Goal: Communication & Community: Share content

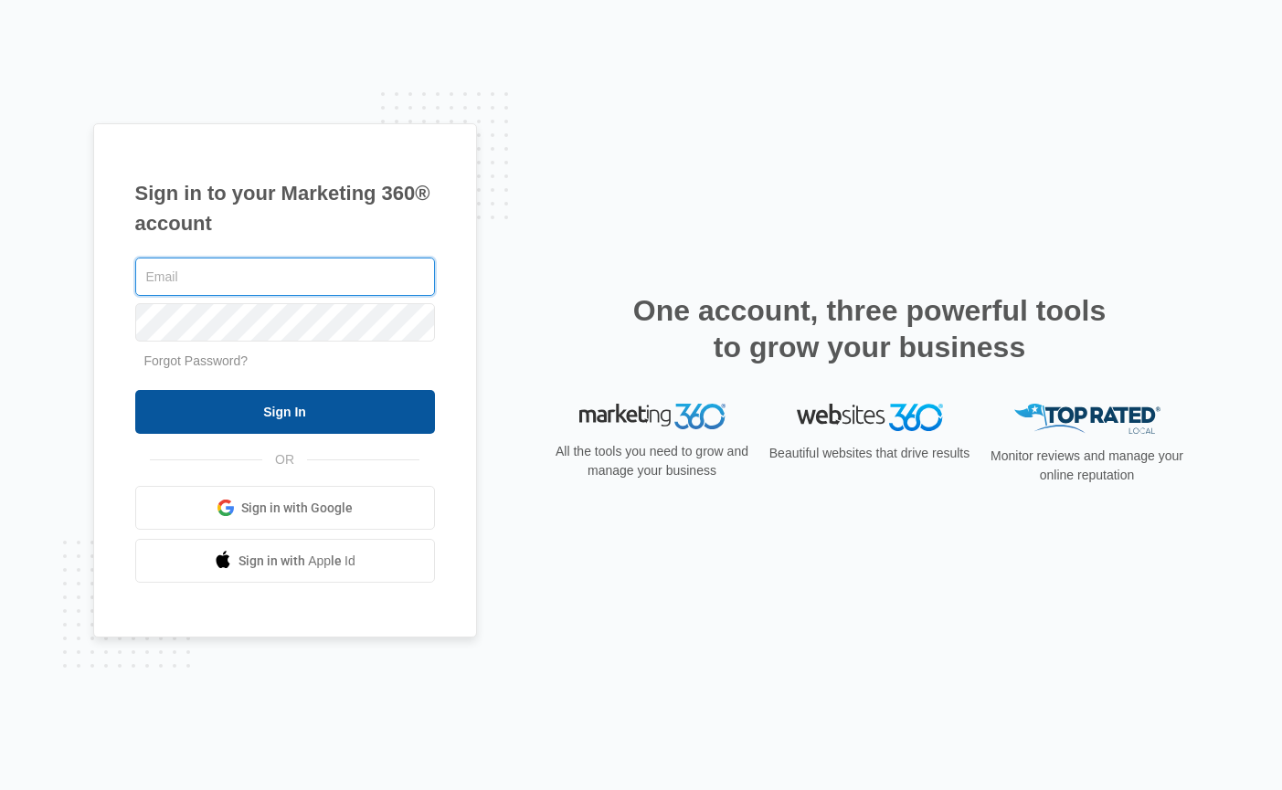
type input "[PERSON_NAME][EMAIL_ADDRESS][PERSON_NAME][DOMAIN_NAME]"
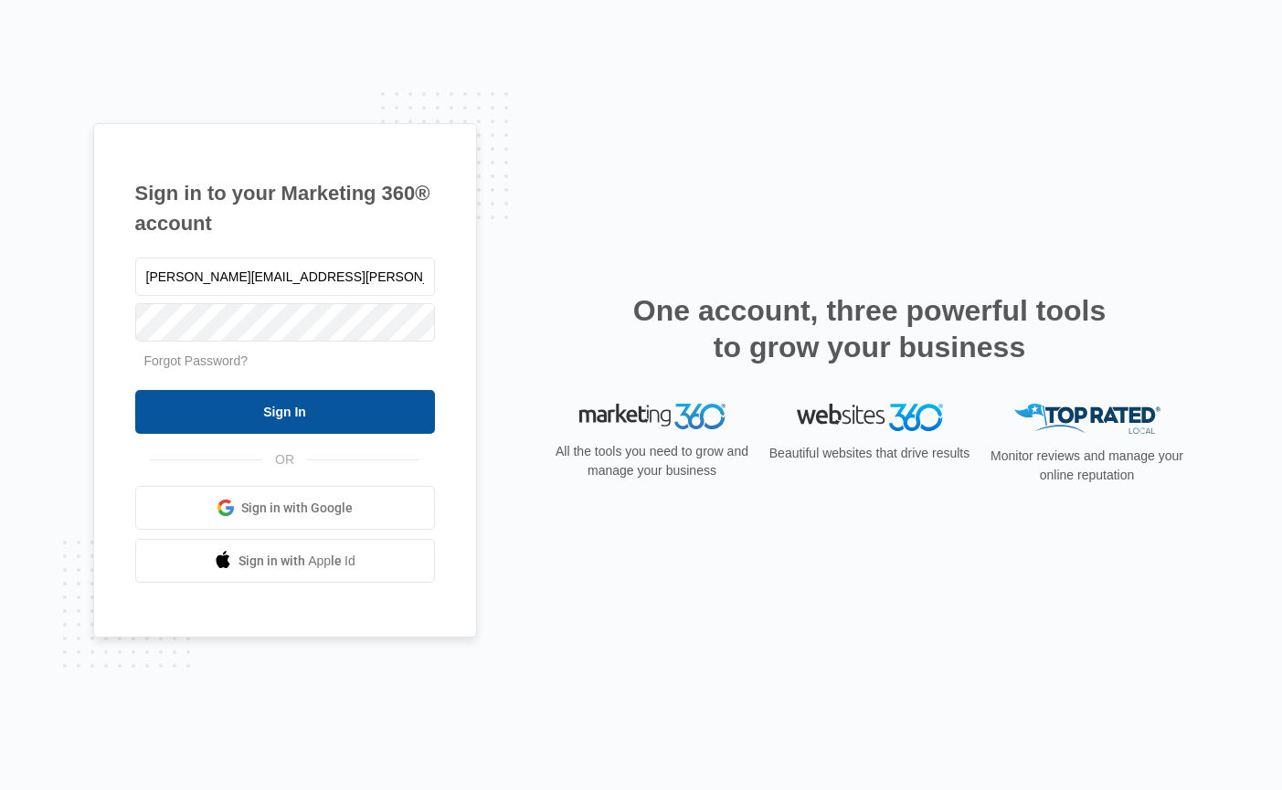
click at [312, 412] on input "Sign In" at bounding box center [285, 412] width 300 height 44
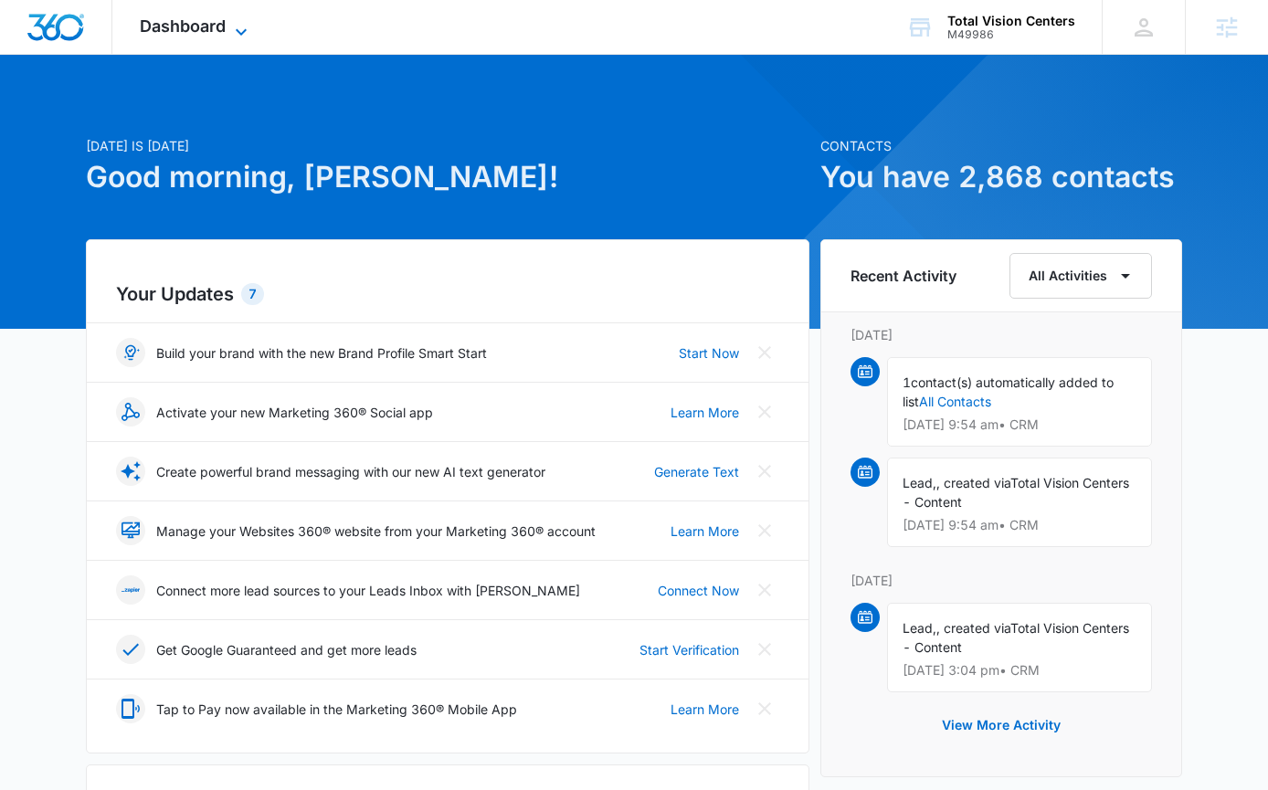
click at [171, 18] on span "Dashboard" at bounding box center [183, 25] width 86 height 19
click at [176, 21] on span "Dashboard" at bounding box center [183, 25] width 86 height 19
click at [195, 27] on span "Dashboard" at bounding box center [183, 25] width 86 height 19
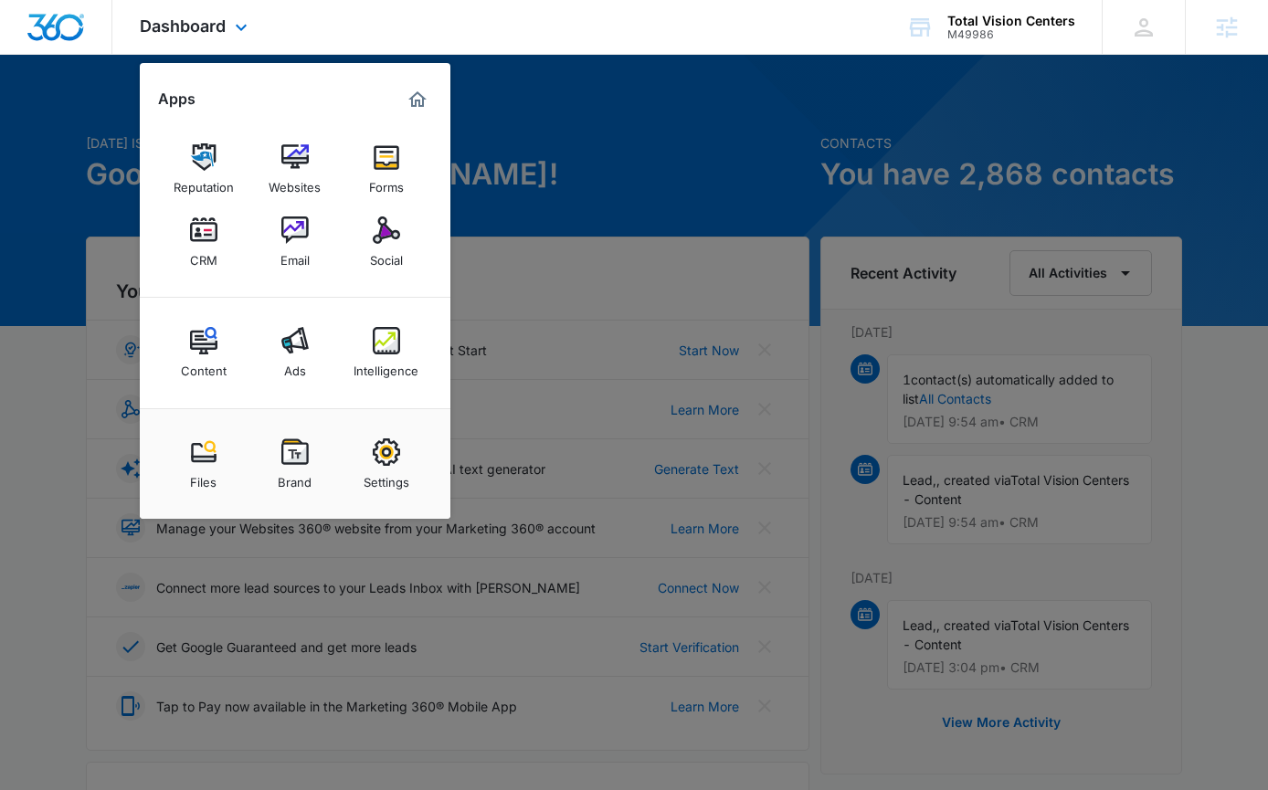
scroll to position [4, 0]
drag, startPoint x: 370, startPoint y: 219, endPoint x: 768, endPoint y: 4, distance: 452.9
click at [395, 253] on div "Social" at bounding box center [386, 256] width 33 height 24
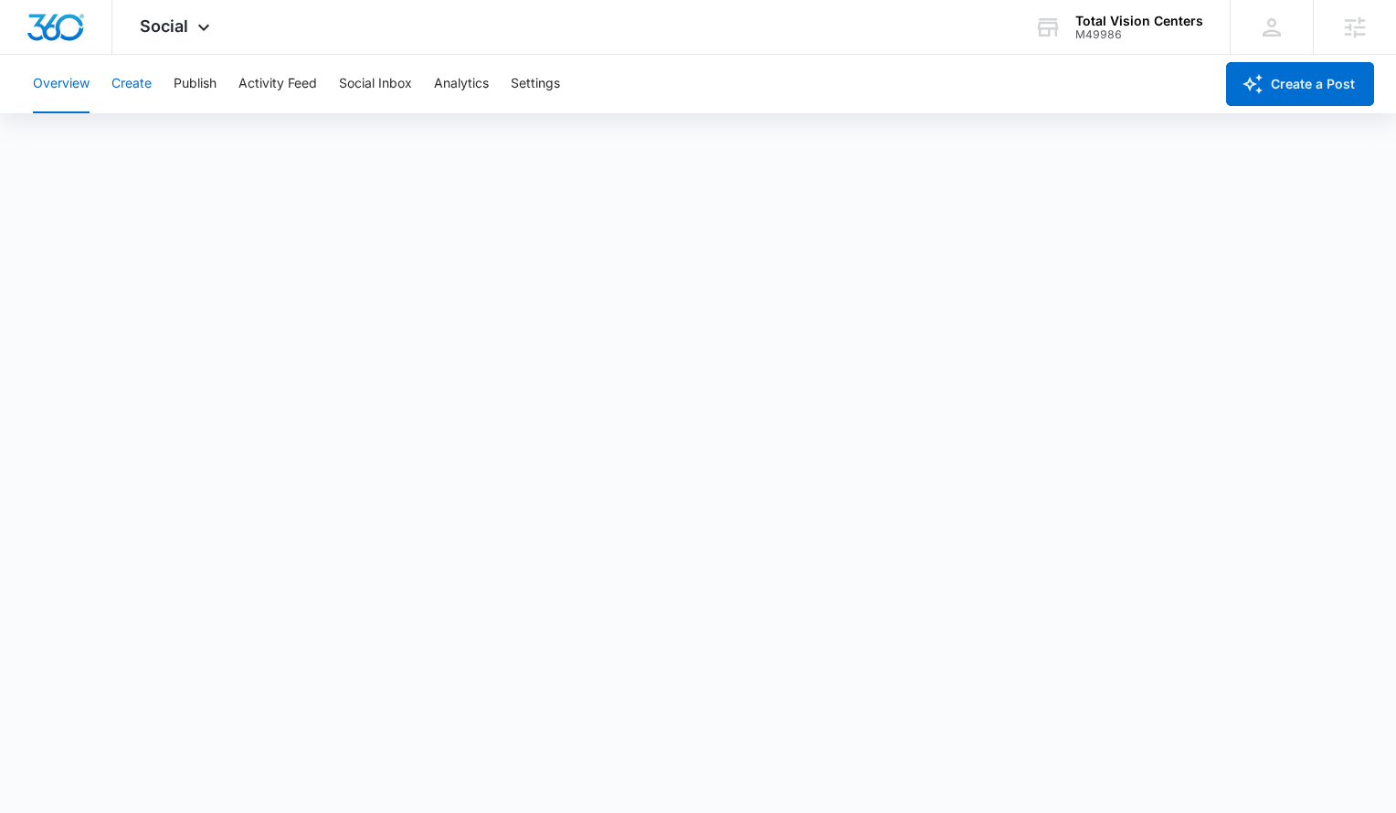
click at [138, 89] on button "Create" at bounding box center [131, 84] width 40 height 58
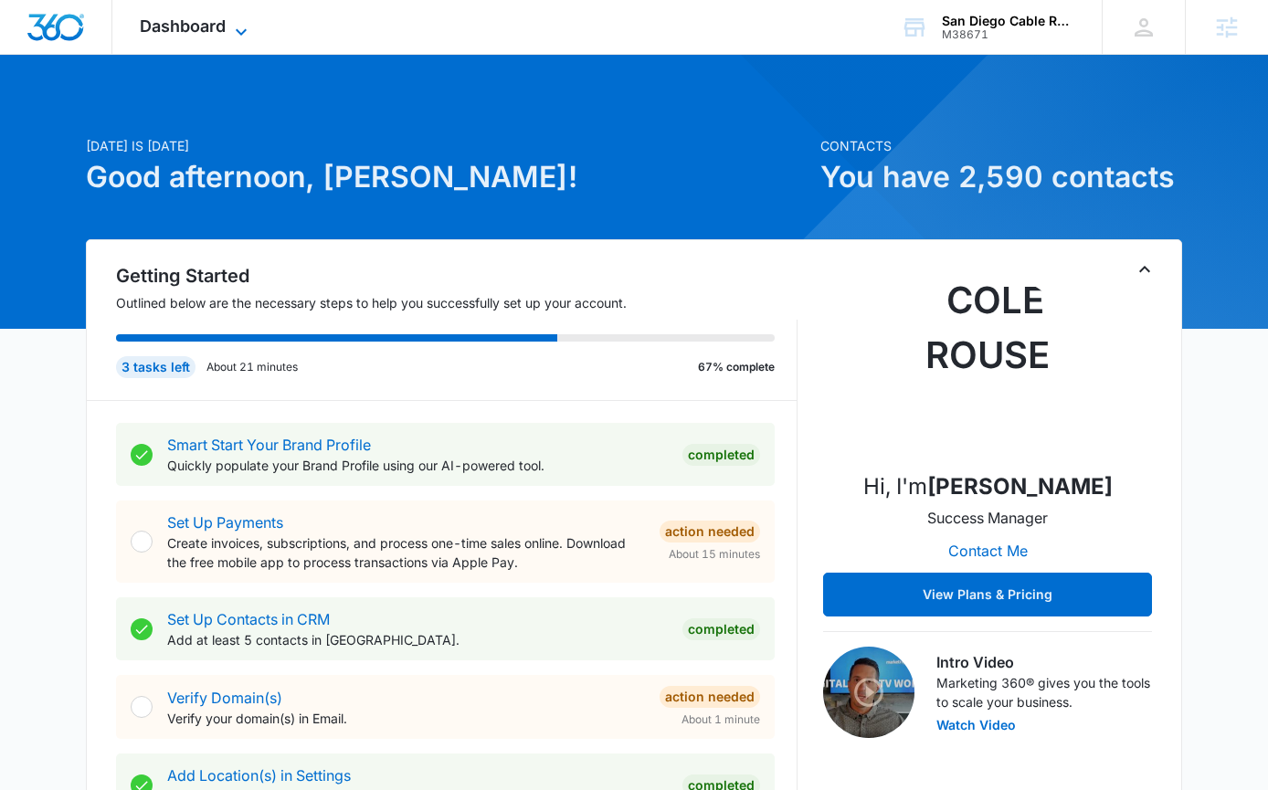
click at [165, 28] on span "Dashboard" at bounding box center [183, 25] width 86 height 19
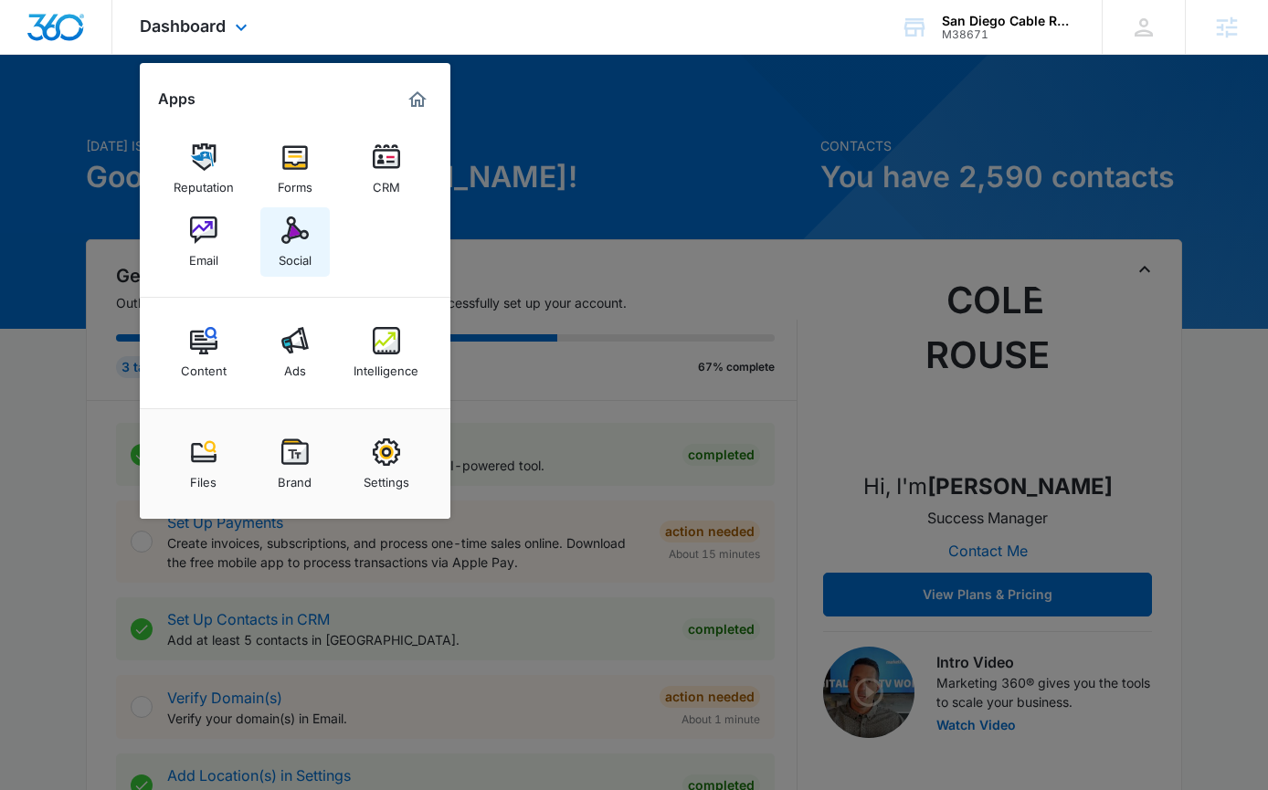
click at [283, 243] on img at bounding box center [294, 229] width 27 height 27
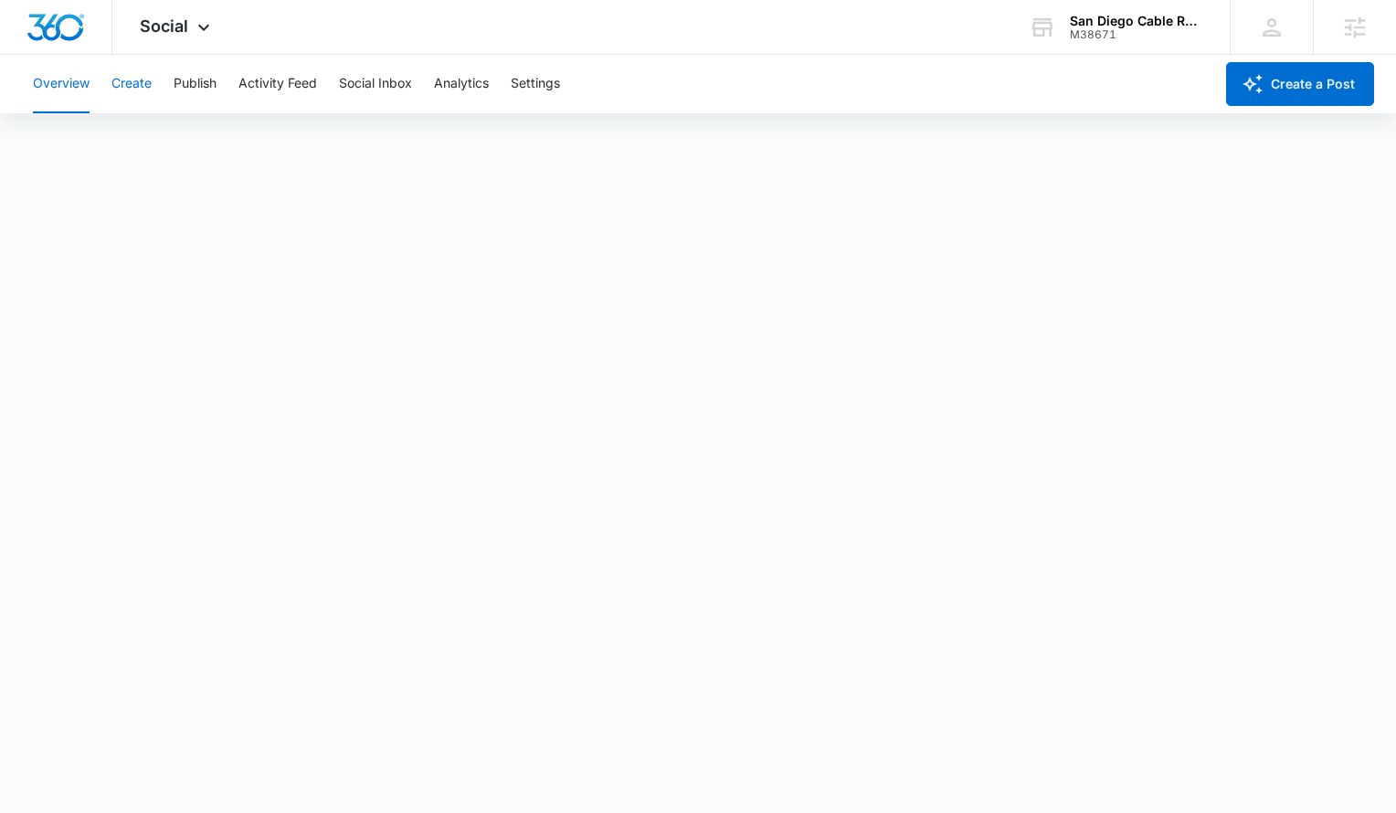
click at [130, 81] on button "Create" at bounding box center [131, 84] width 40 height 58
